Goal: Information Seeking & Learning: Learn about a topic

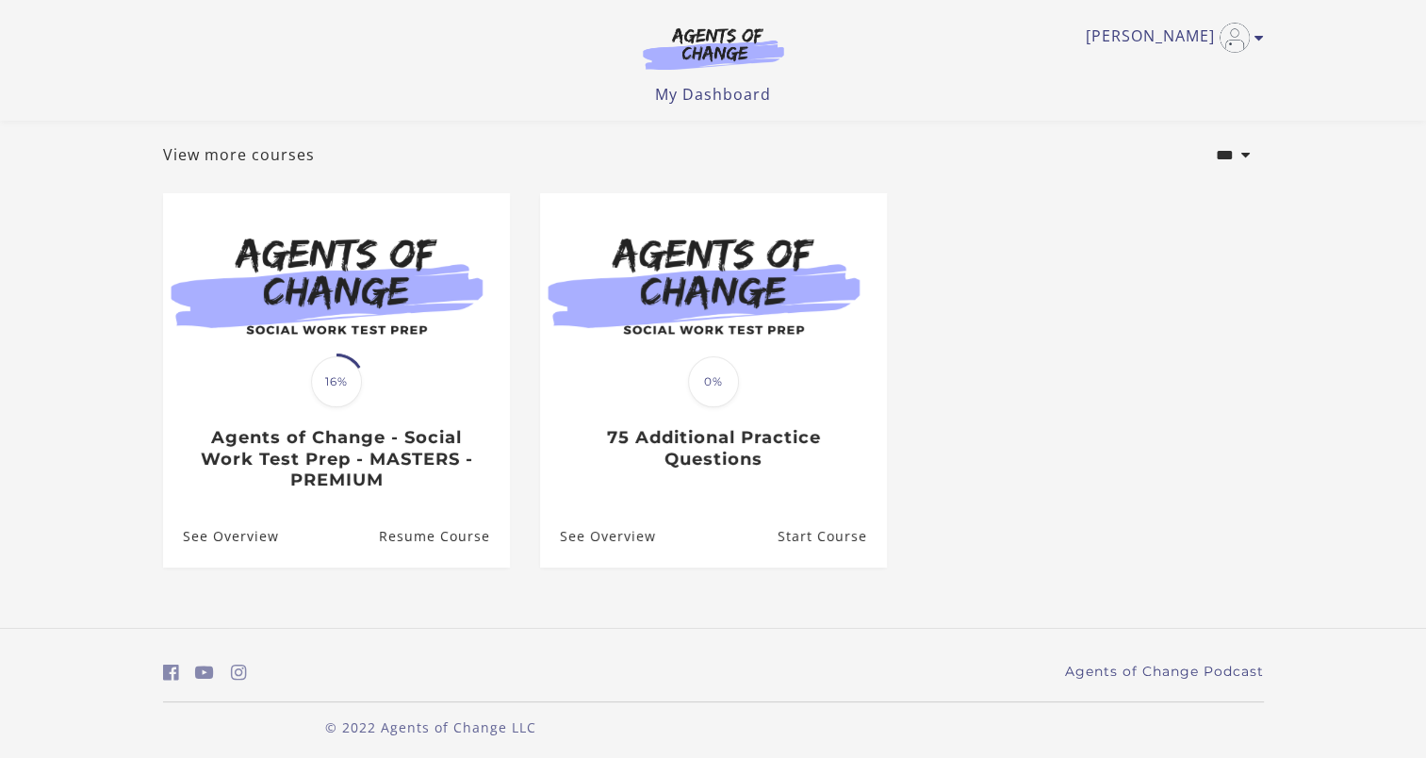
scroll to position [105, 0]
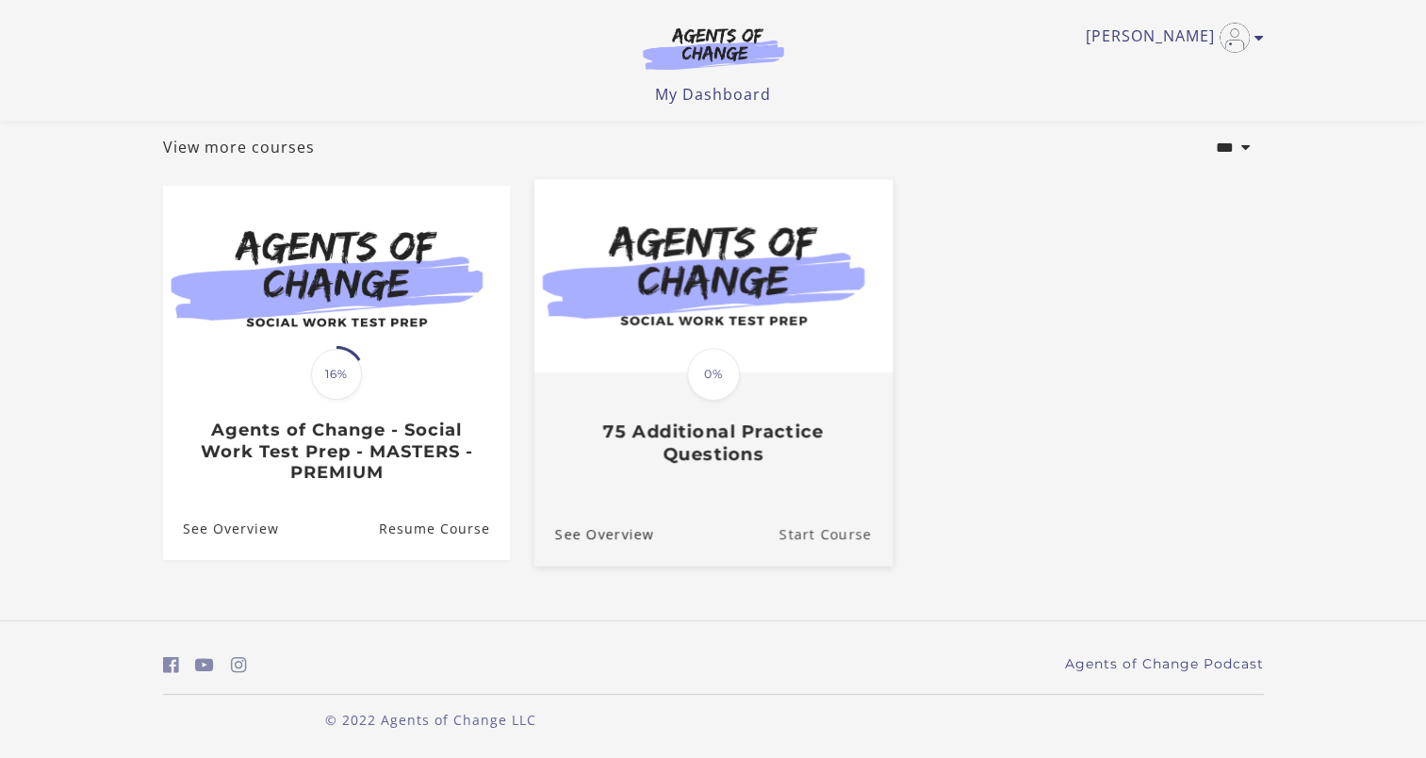
click at [829, 533] on link "Start Course" at bounding box center [834, 533] width 113 height 63
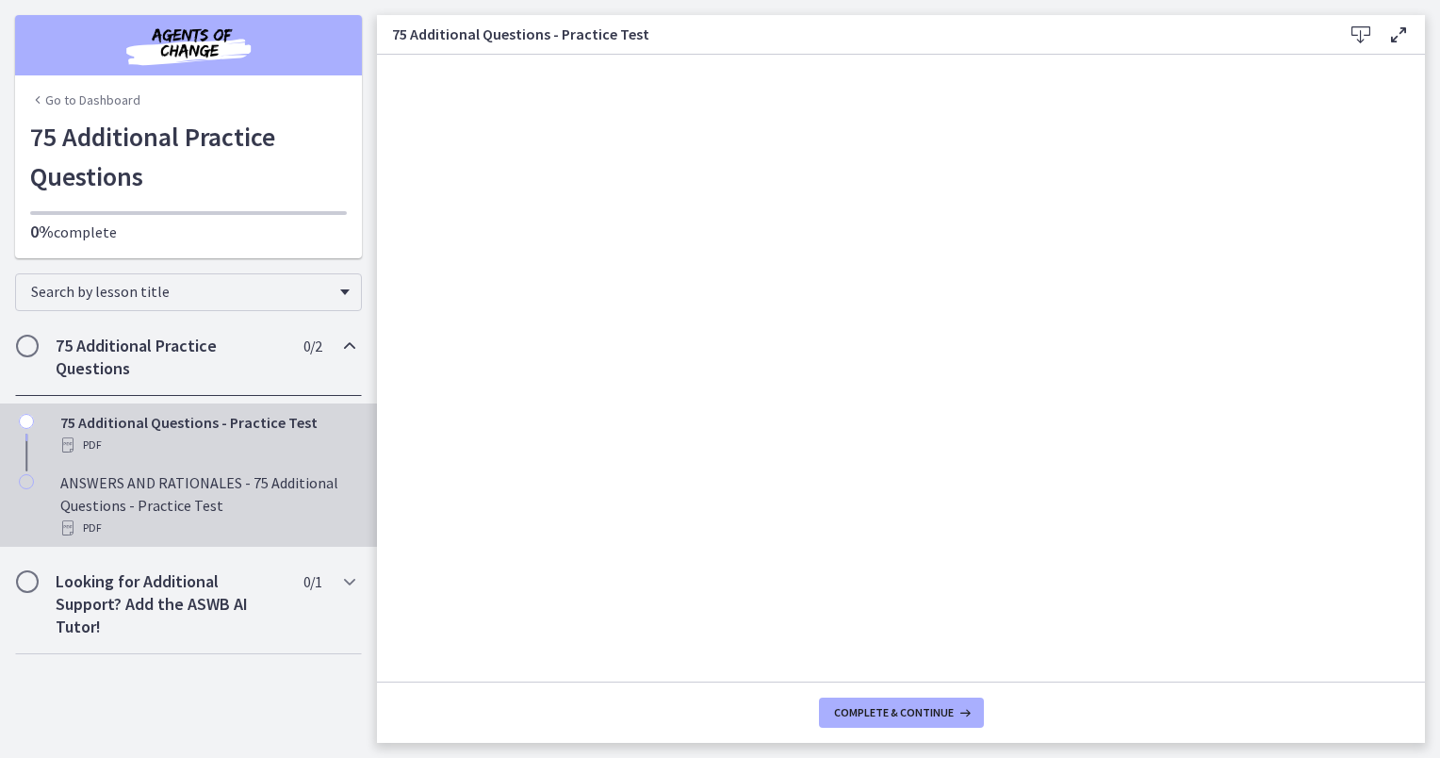
click at [278, 486] on div "ANSWERS AND RATIONALES - 75 Additional Questions - Practice Test PDF" at bounding box center [207, 505] width 294 height 68
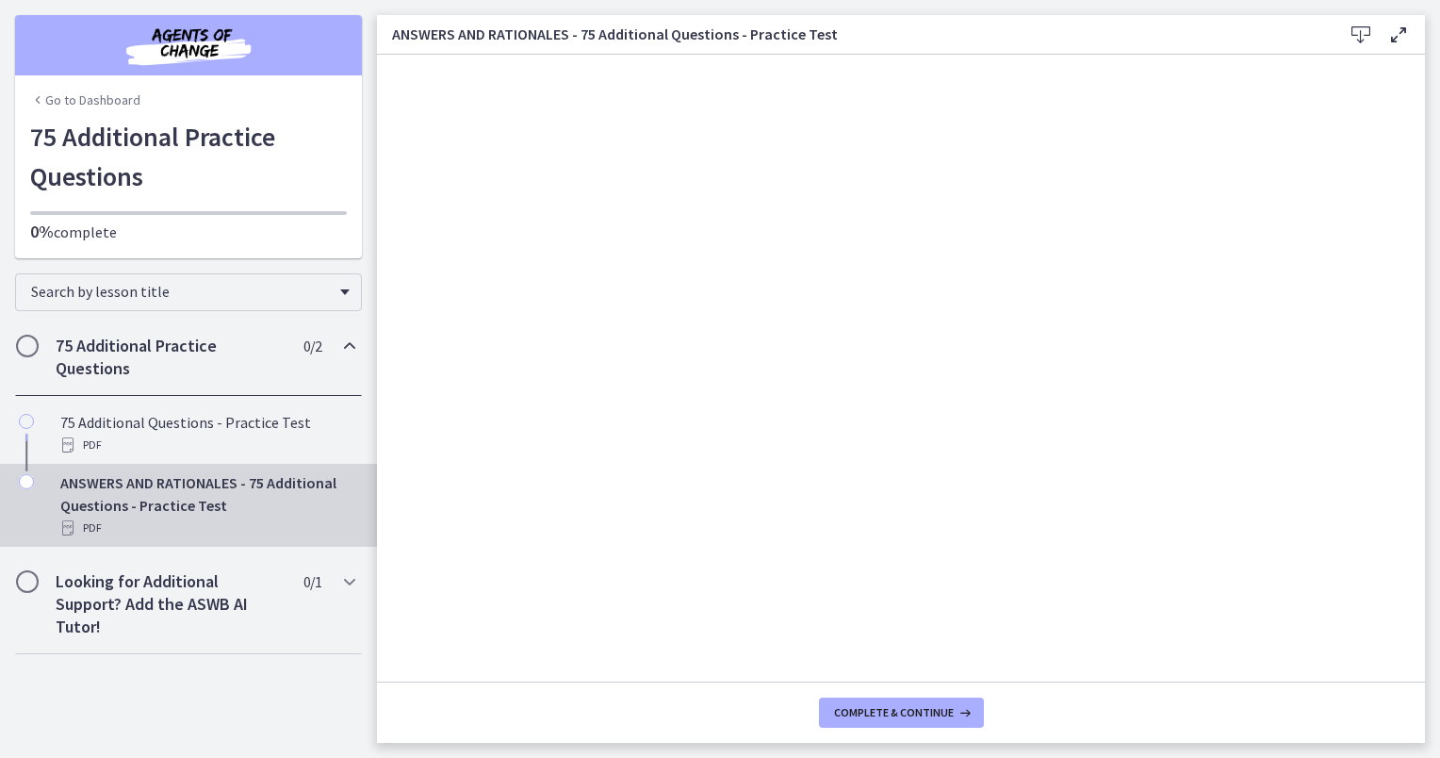
click at [268, 328] on div "75 Additional Practice Questions 0 / 2 Completed" at bounding box center [188, 357] width 347 height 77
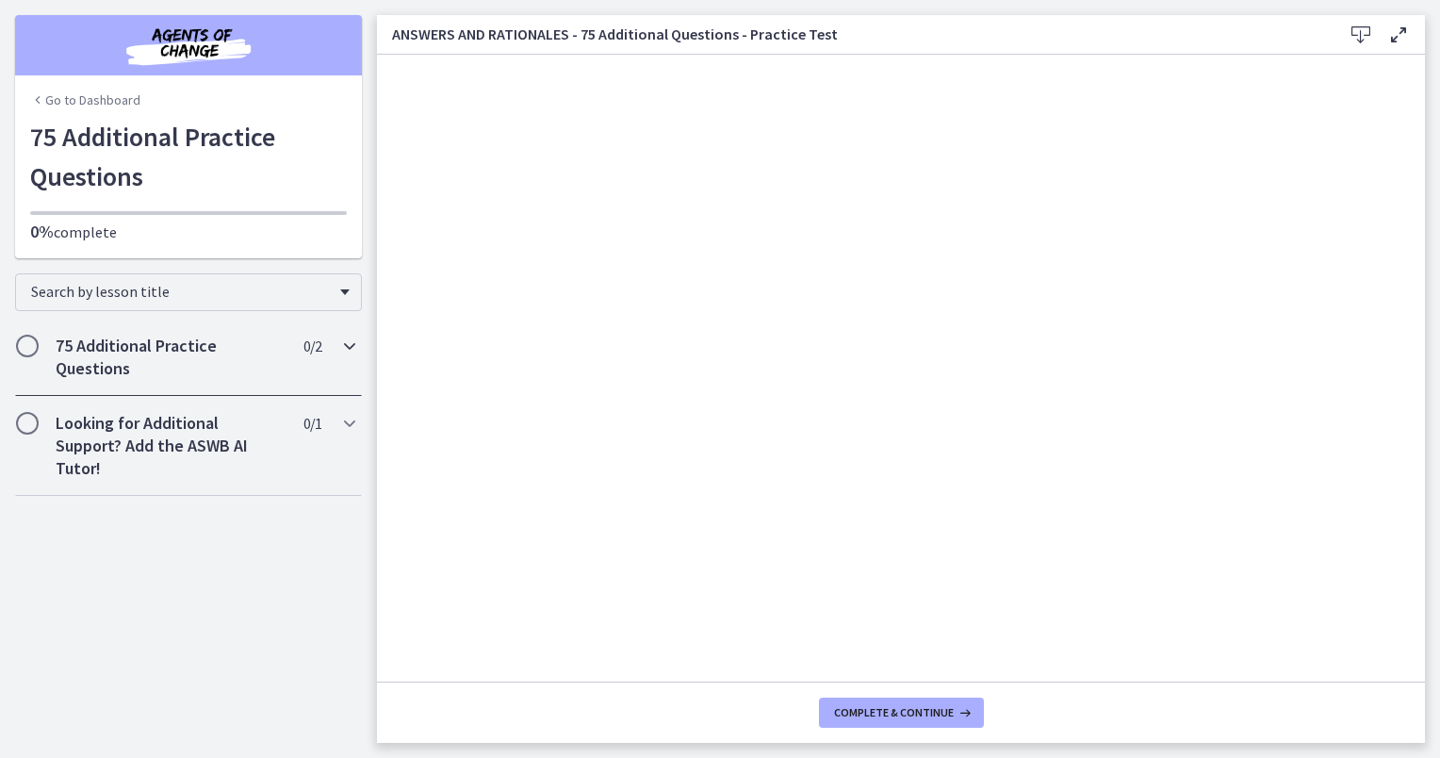
click at [268, 328] on div "75 Additional Practice Questions 0 / 2 Completed" at bounding box center [188, 357] width 347 height 77
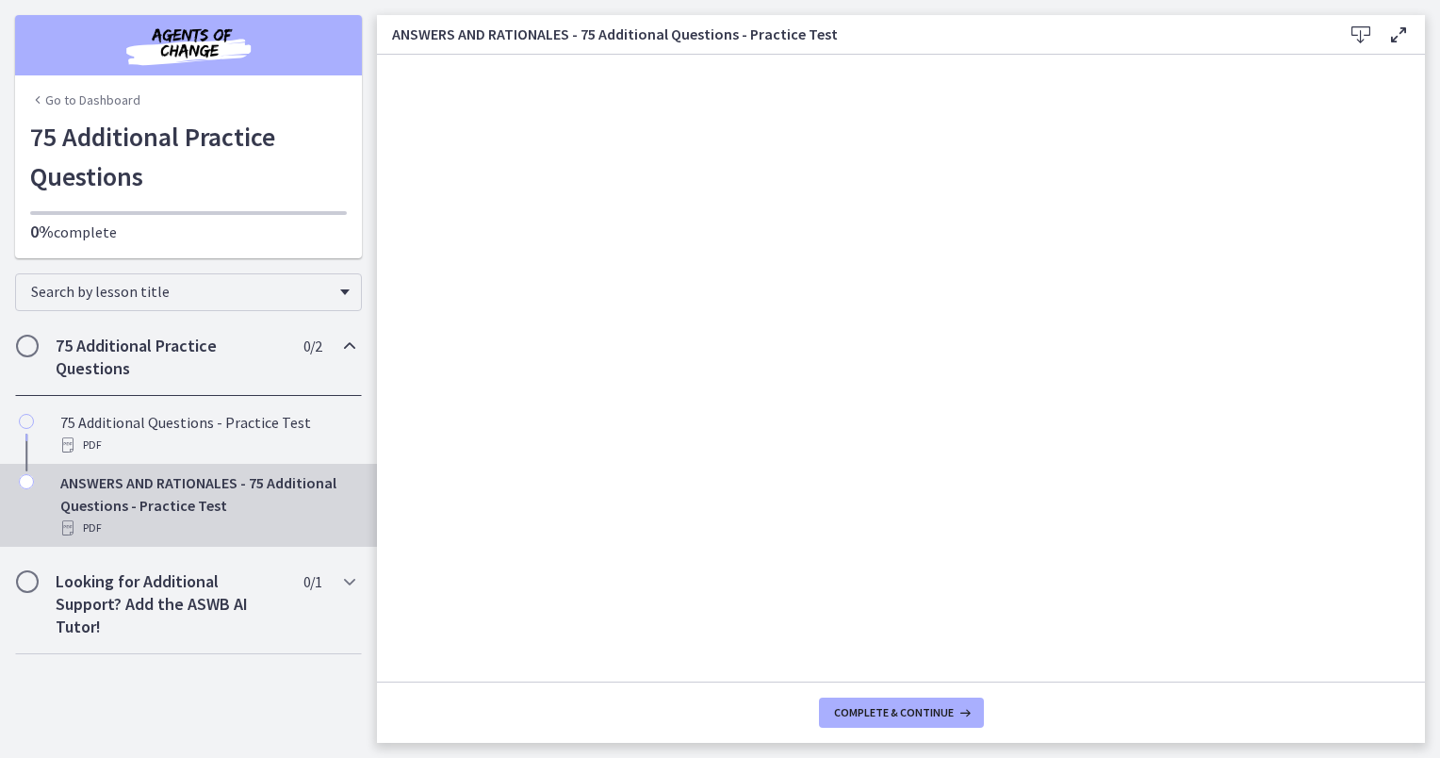
click at [347, 343] on icon "Chapters" at bounding box center [349, 346] width 23 height 23
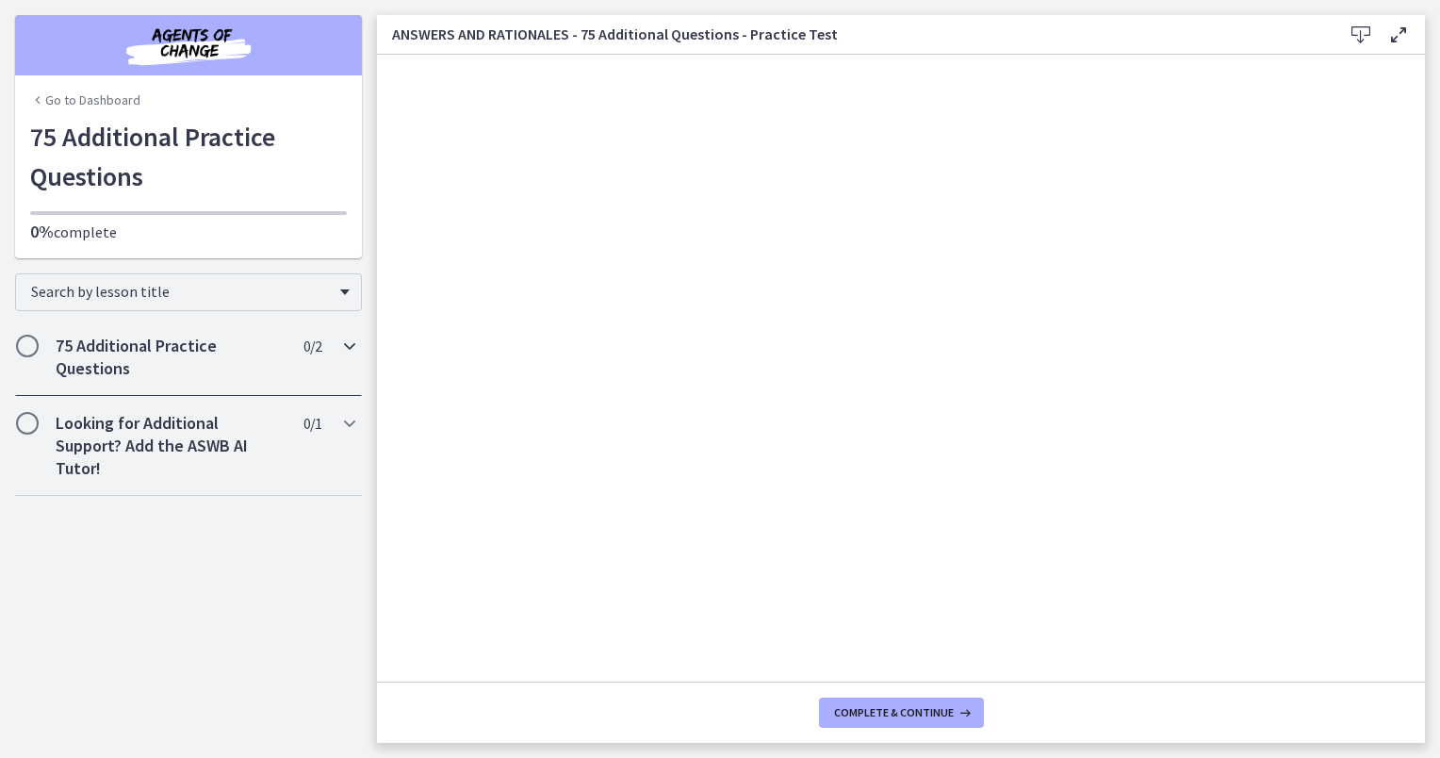
click at [347, 343] on icon "Chapters" at bounding box center [349, 346] width 23 height 23
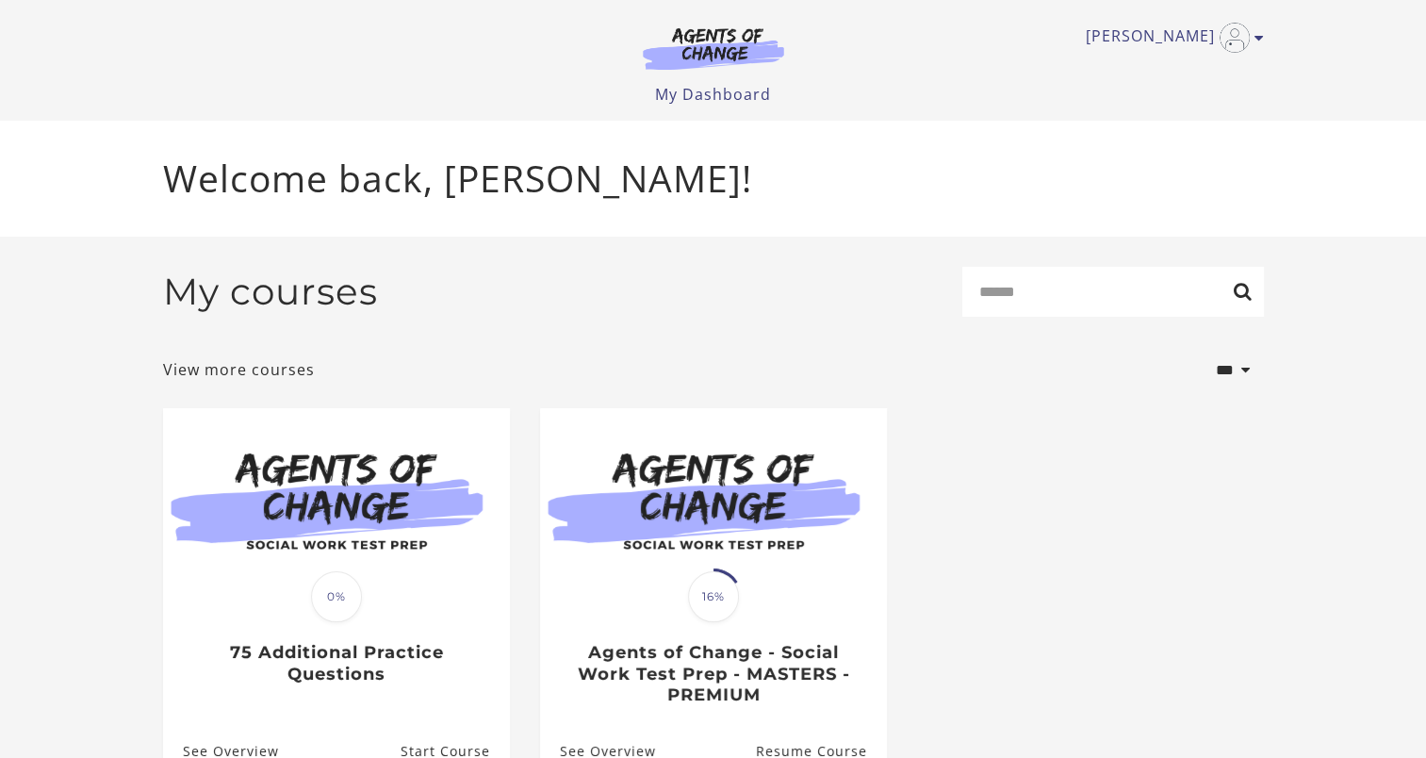
scroll to position [105, 0]
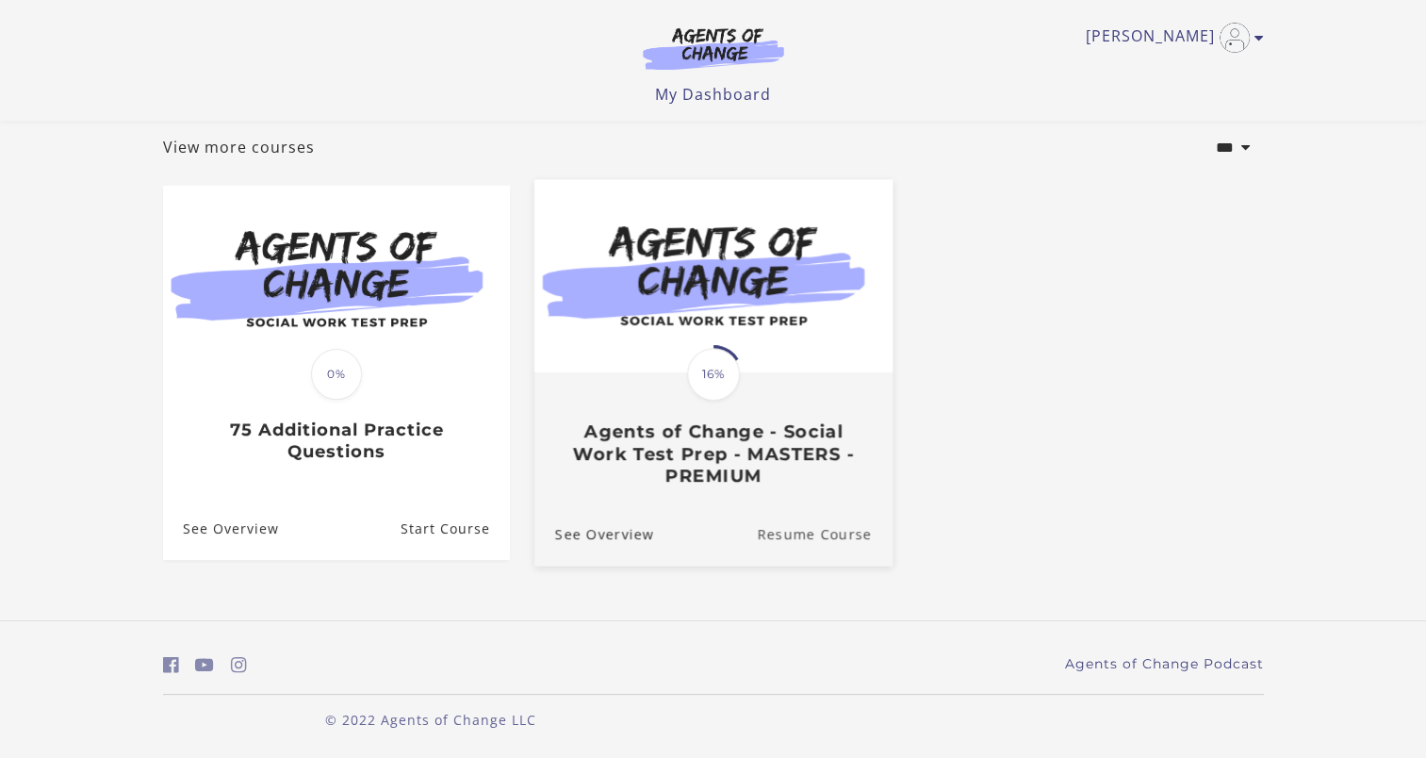
click at [807, 535] on link "Resume Course" at bounding box center [825, 533] width 136 height 63
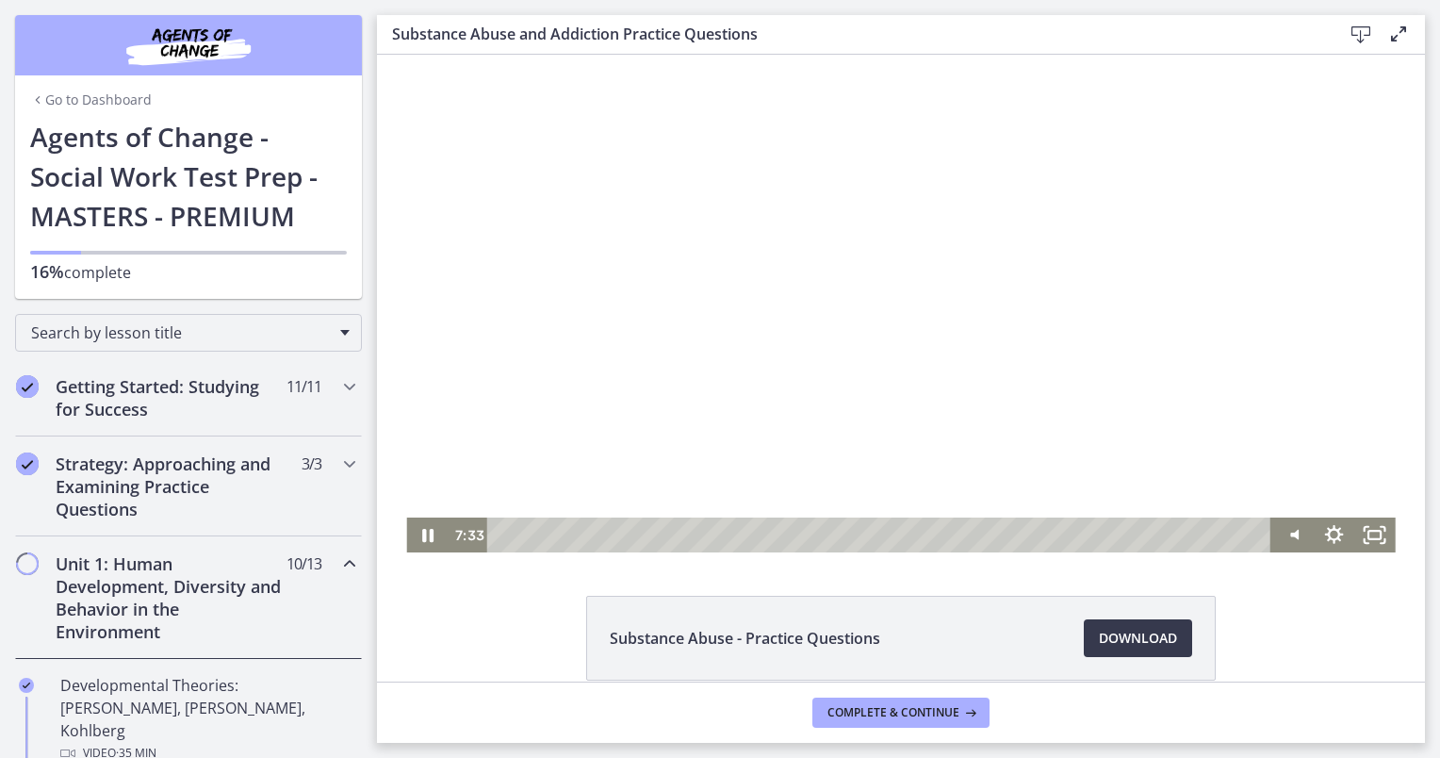
click at [865, 403] on div at bounding box center [900, 304] width 989 height 498
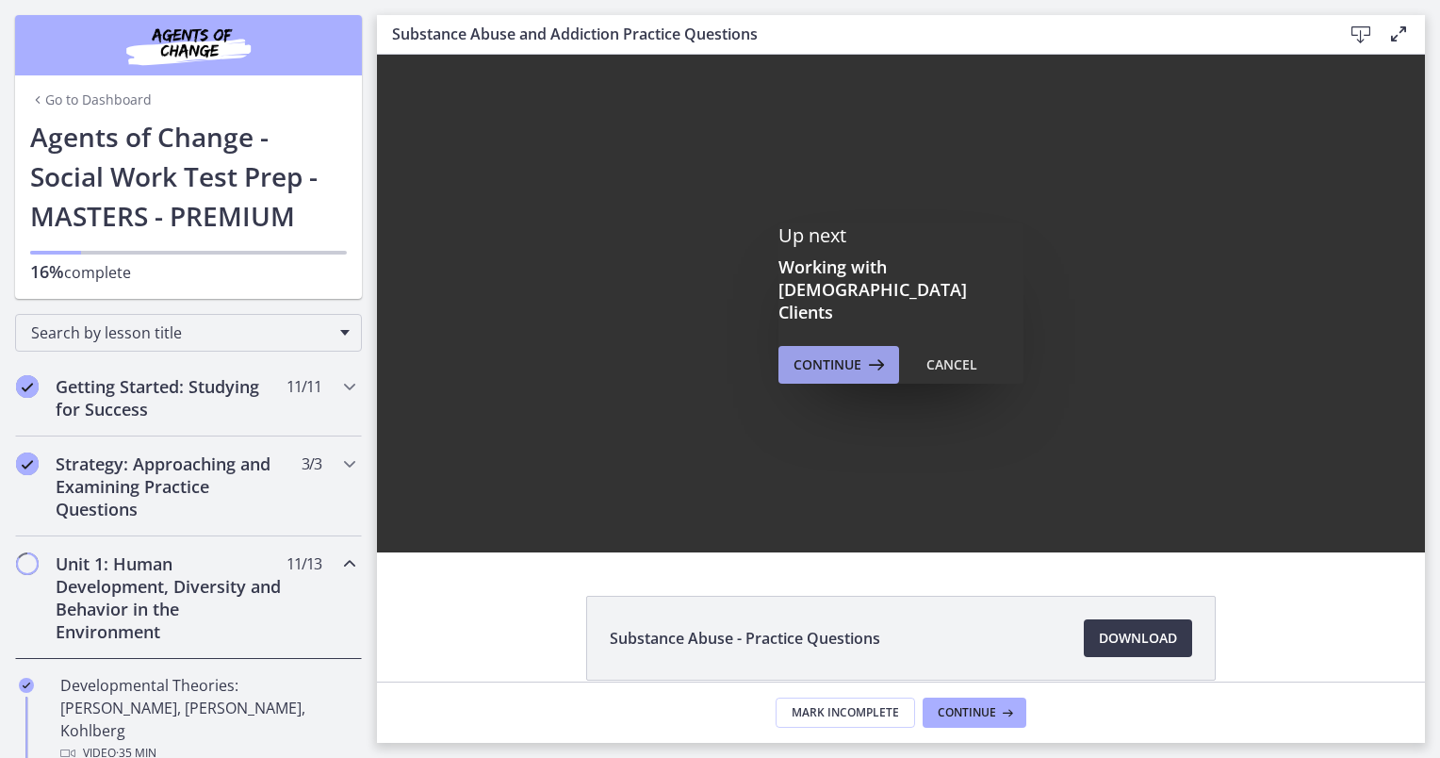
click at [861, 353] on icon at bounding box center [874, 364] width 26 height 23
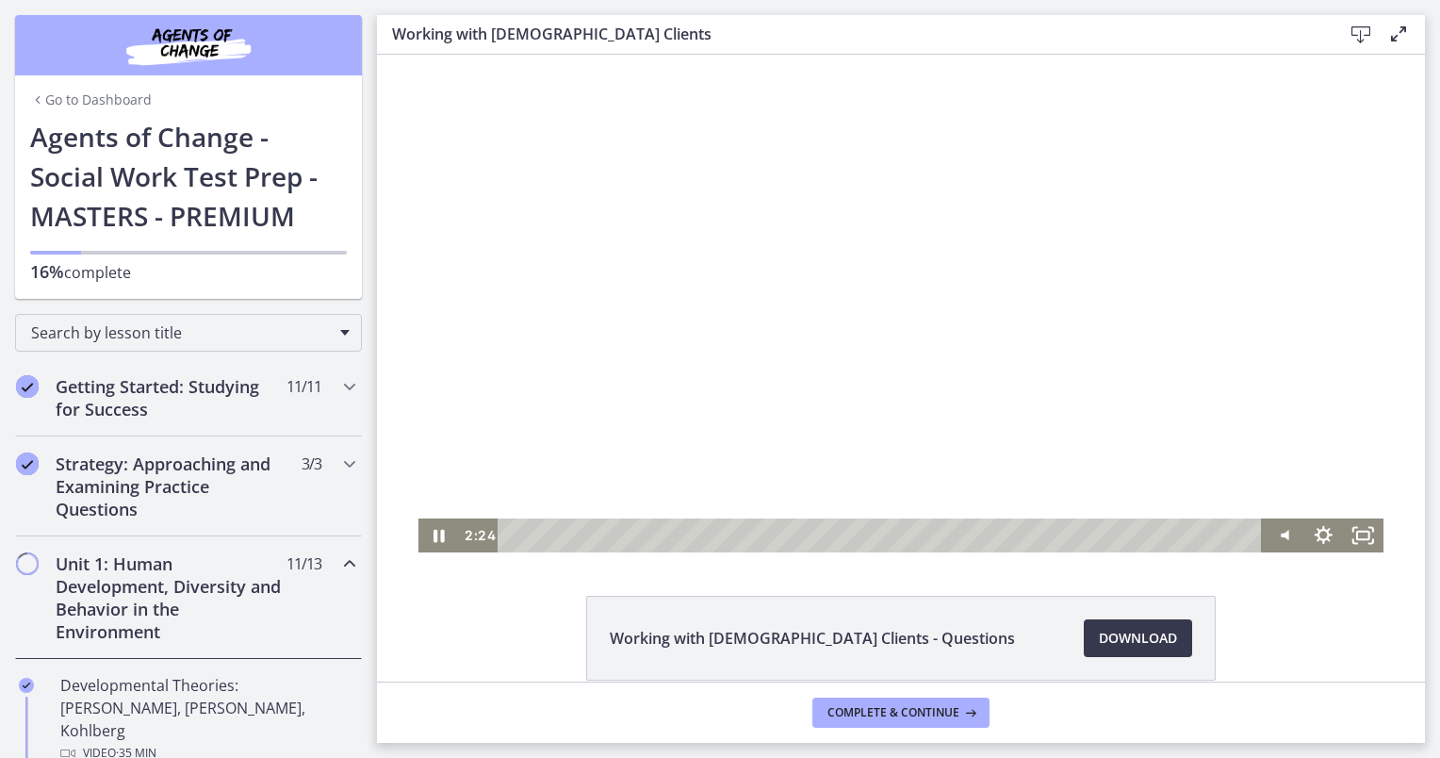
click at [1029, 362] on div at bounding box center [900, 304] width 965 height 498
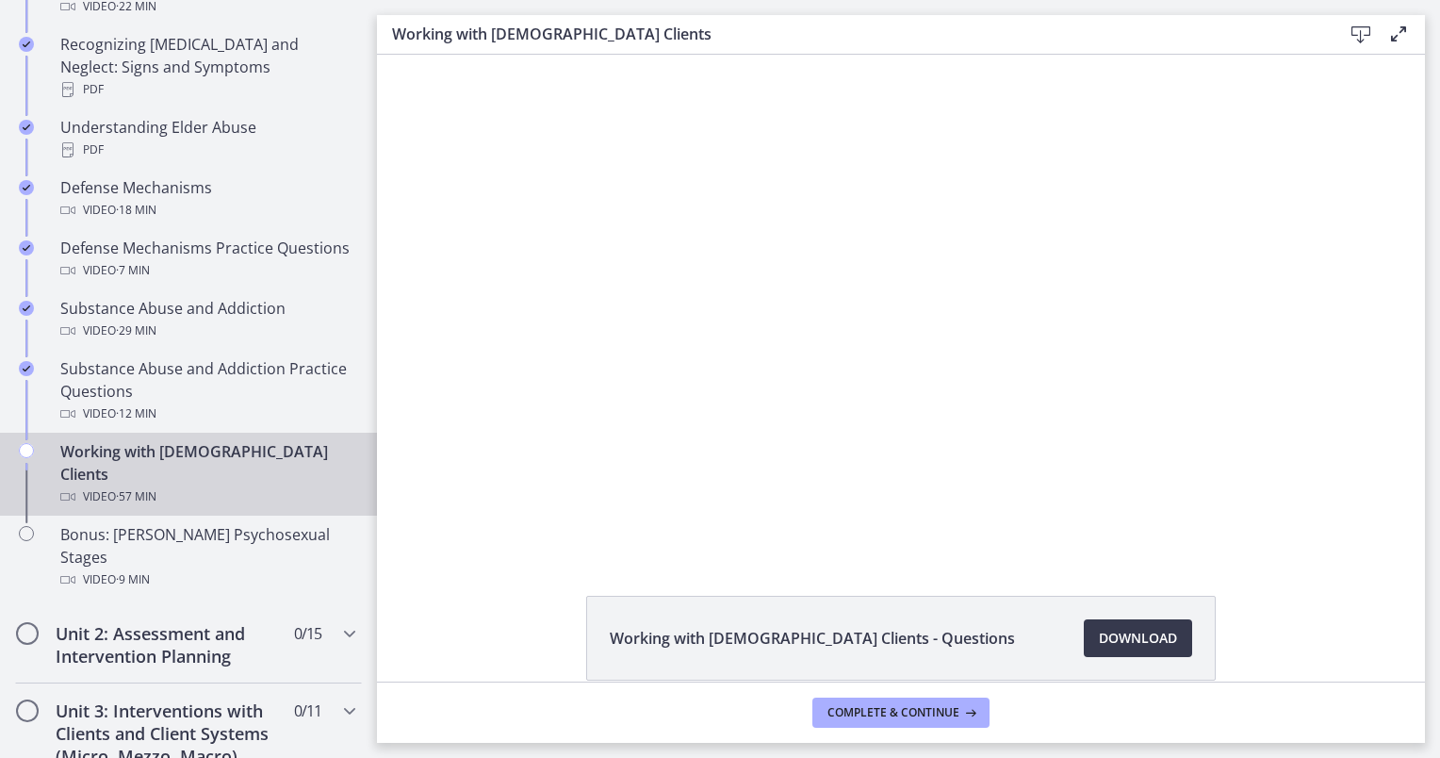
scroll to position [1071, 0]
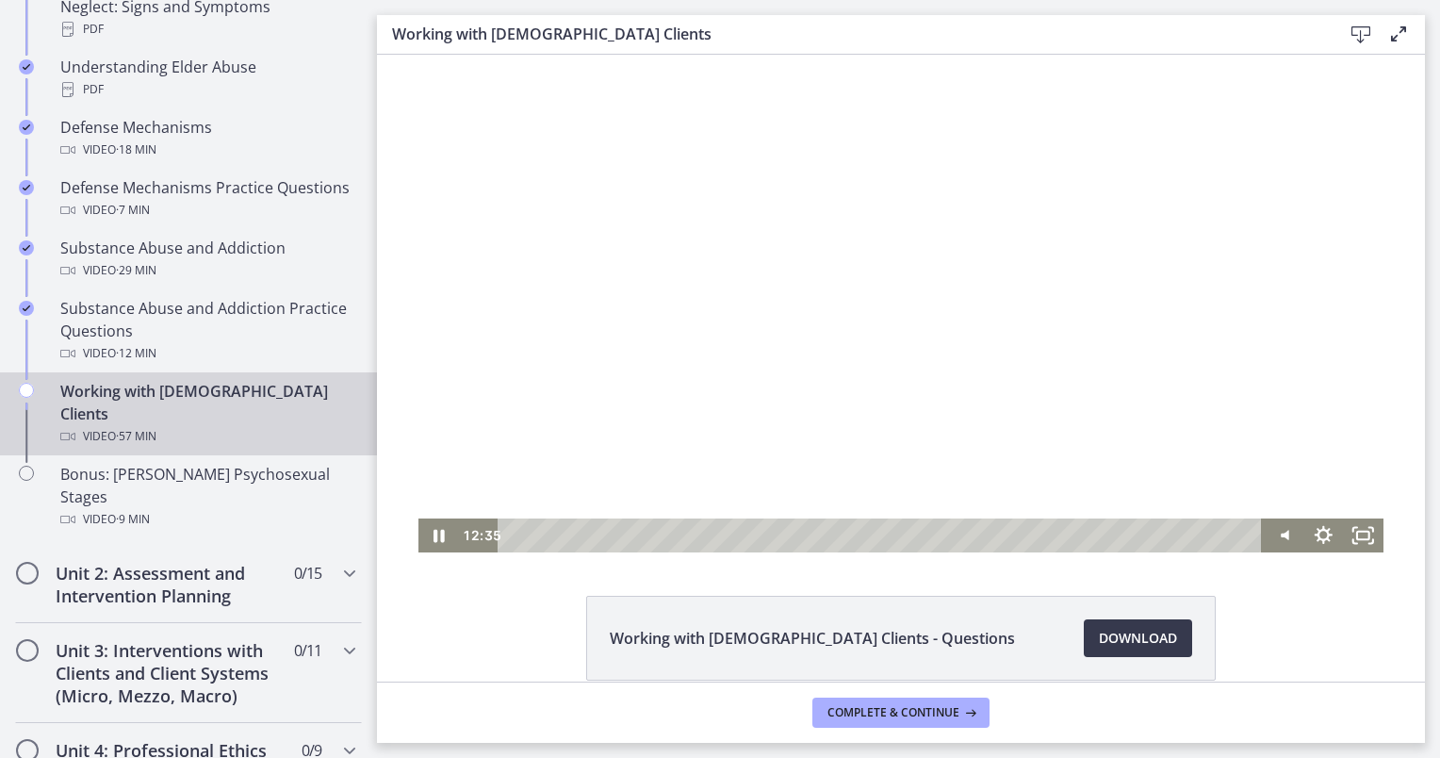
click at [728, 450] on div at bounding box center [900, 304] width 965 height 498
